Goal: Task Accomplishment & Management: Manage account settings

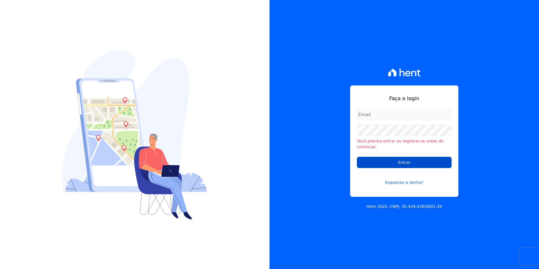
type input "[PERSON_NAME][EMAIL_ADDRESS][PERSON_NAME][DOMAIN_NAME]"
click at [419, 157] on input "Entrar" at bounding box center [404, 162] width 95 height 11
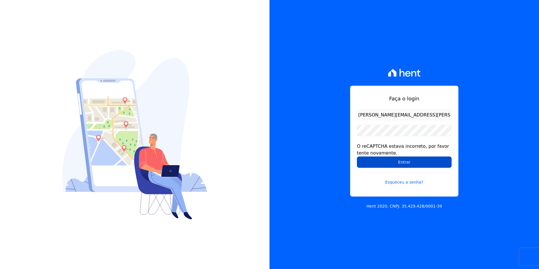
click at [401, 163] on input "Entrar" at bounding box center [404, 162] width 95 height 11
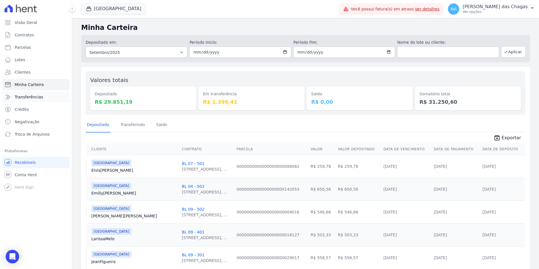
click at [29, 96] on span "Transferências" at bounding box center [29, 97] width 28 height 6
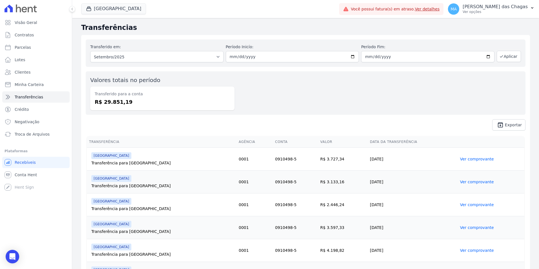
click at [151, 127] on span "unarchive Exportar" at bounding box center [306, 124] width 440 height 11
click at [34, 87] on span "Minha Carteira" at bounding box center [29, 85] width 29 height 6
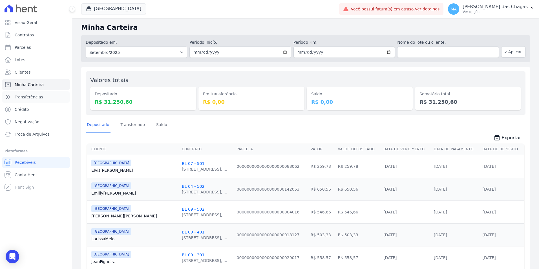
click at [36, 99] on span "Transferências" at bounding box center [29, 97] width 28 height 6
